Goal: Information Seeking & Learning: Learn about a topic

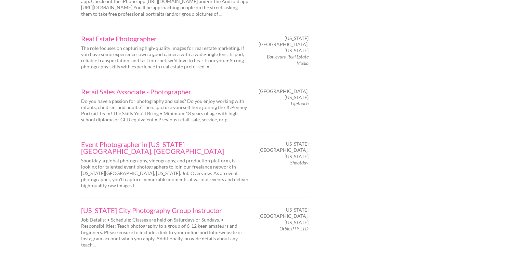
scroll to position [1104, 0]
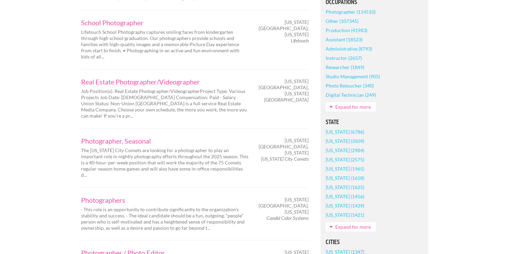
scroll to position [357, 0]
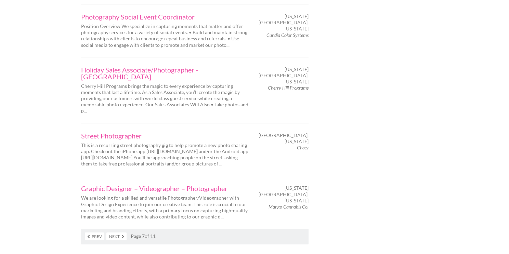
scroll to position [1170, 0]
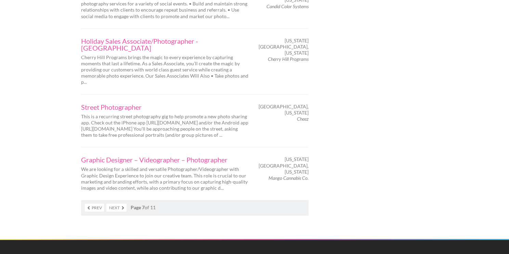
click at [120, 204] on link "Next" at bounding box center [116, 208] width 20 height 8
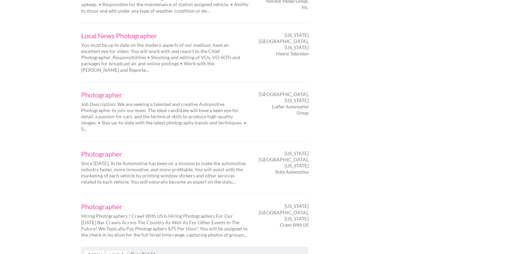
scroll to position [1076, 0]
click at [115, 250] on link "Next" at bounding box center [116, 254] width 20 height 8
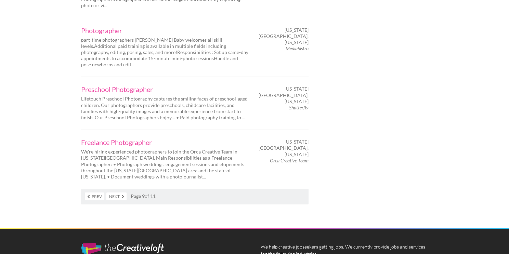
scroll to position [1140, 0]
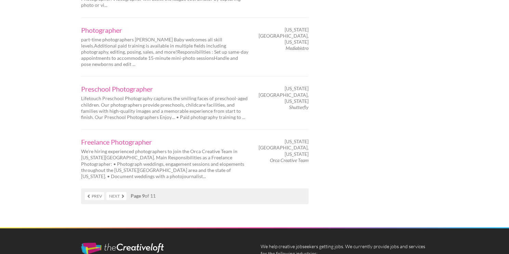
click at [119, 192] on link "Next" at bounding box center [116, 196] width 20 height 8
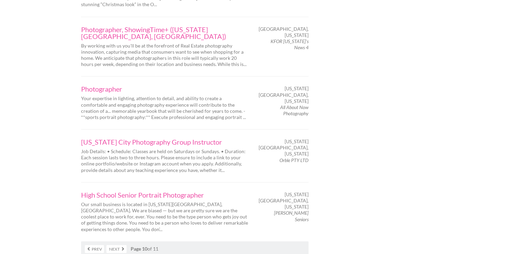
scroll to position [1115, 0]
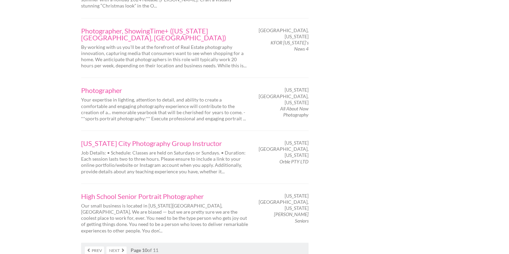
click at [115, 247] on link "Next" at bounding box center [116, 251] width 20 height 8
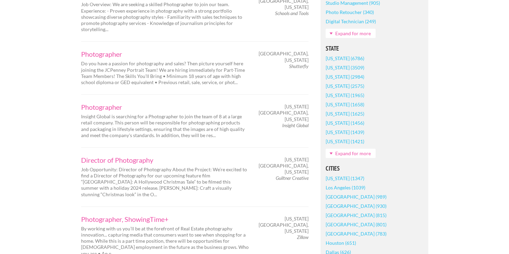
scroll to position [433, 0]
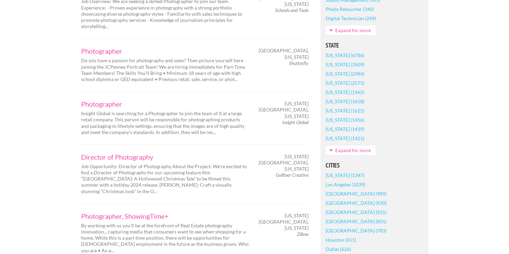
click at [108, 57] on p "Do you have a passion for photography and sales? Then picture yourself here joi…" at bounding box center [165, 69] width 168 height 25
click at [104, 48] on link "Photographer" at bounding box center [165, 51] width 168 height 7
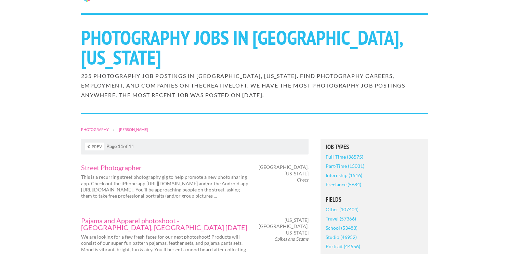
scroll to position [0, 0]
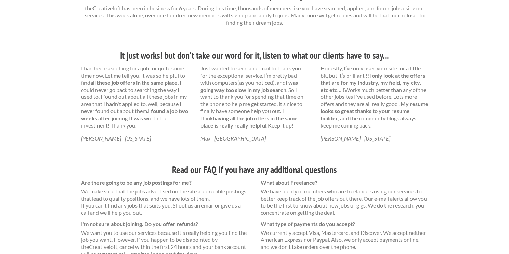
scroll to position [458, 0]
